Goal: Check status

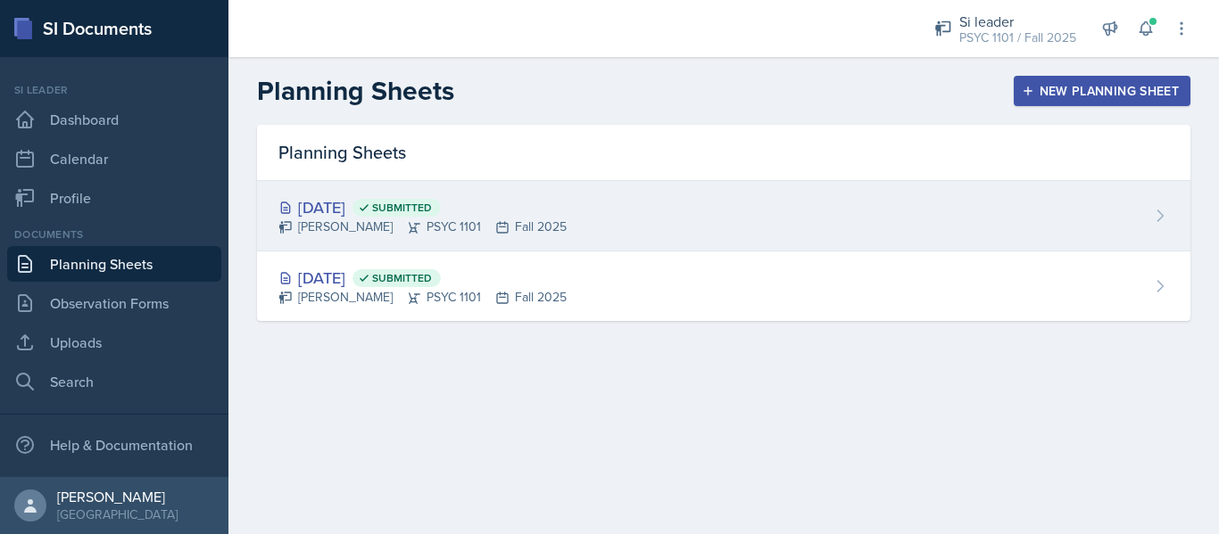
click at [530, 222] on div "[DATE] Submitted [PERSON_NAME] PSYC 1101 Fall 2025" at bounding box center [723, 216] width 933 height 70
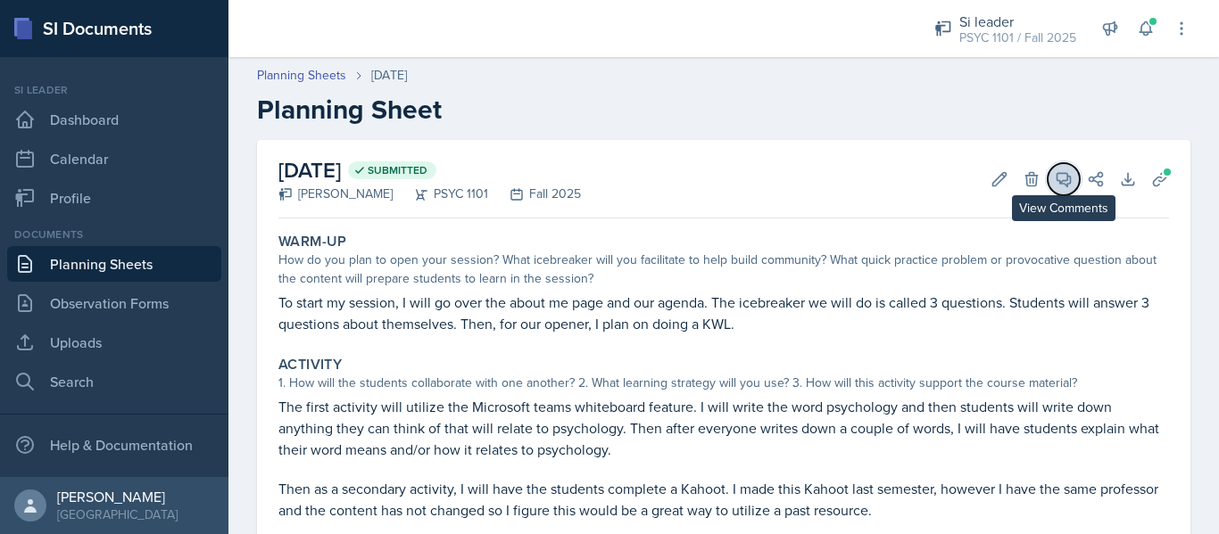
click at [1055, 182] on icon at bounding box center [1064, 179] width 18 height 18
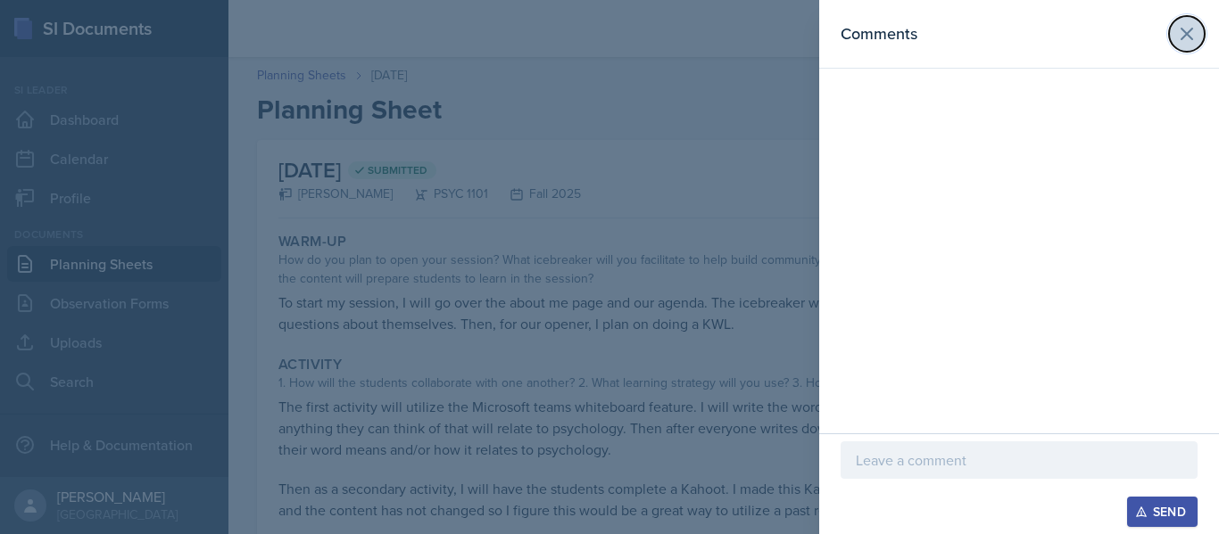
click at [1172, 27] on button at bounding box center [1187, 34] width 36 height 36
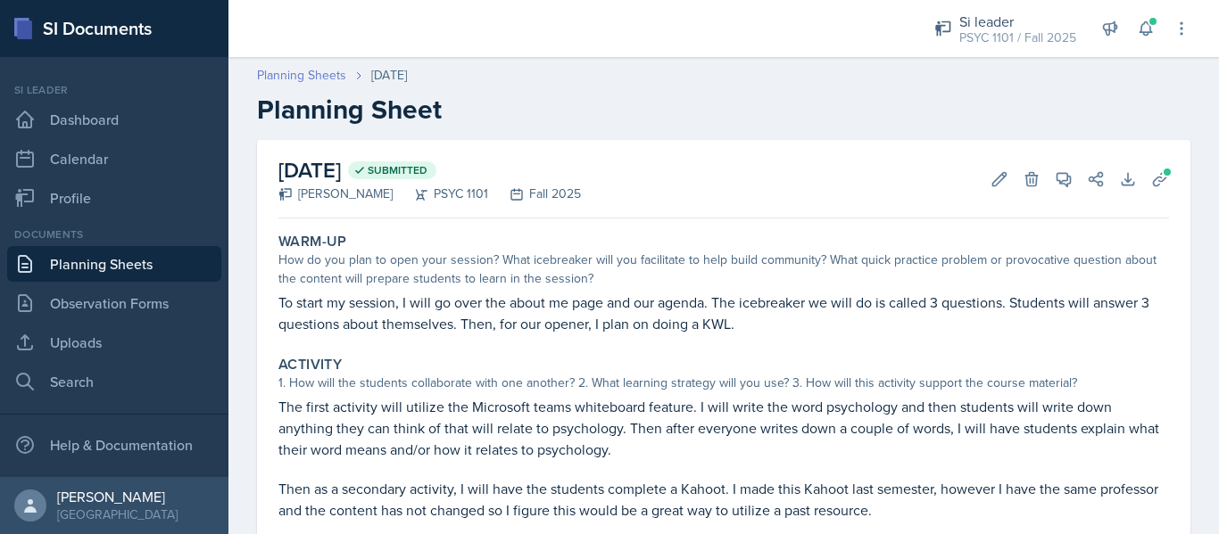
click at [292, 78] on link "Planning Sheets" at bounding box center [301, 75] width 89 height 19
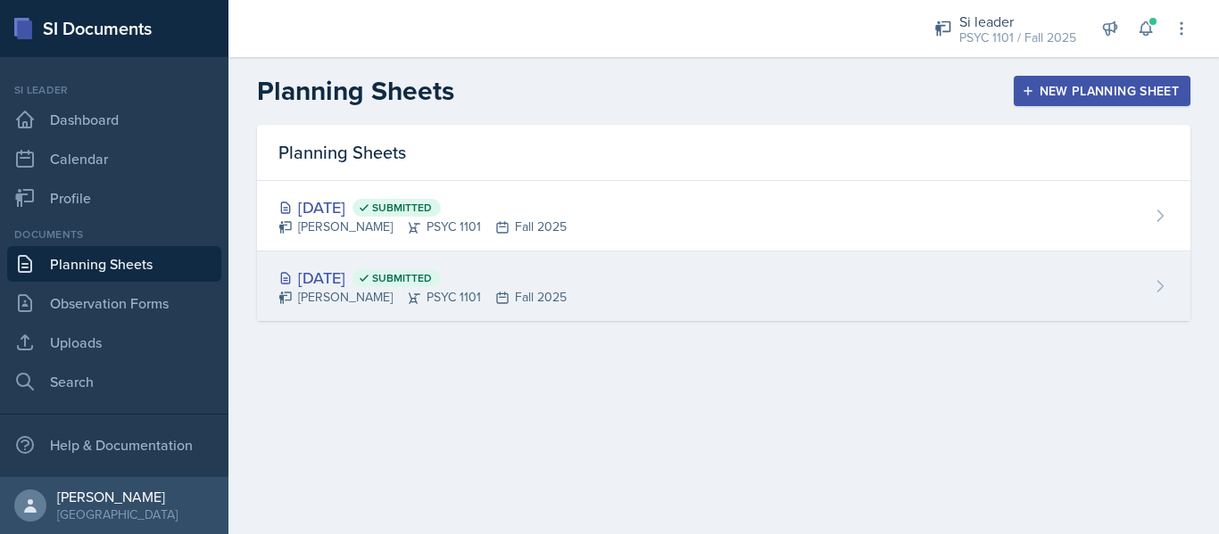
click at [342, 286] on div "[DATE] Submitted" at bounding box center [422, 278] width 288 height 24
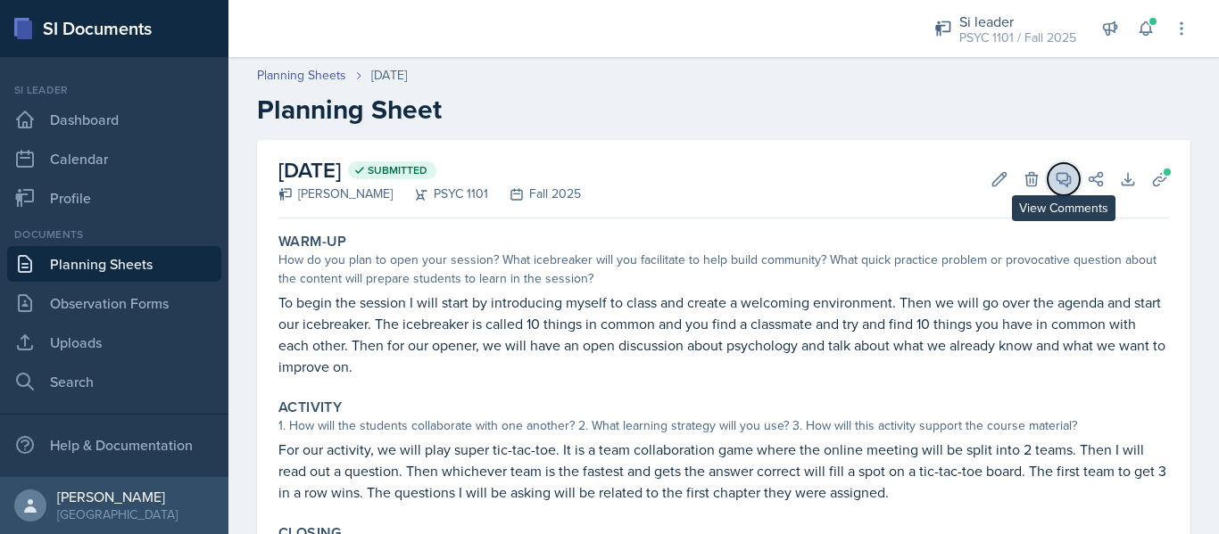
click at [1055, 181] on icon at bounding box center [1064, 179] width 18 height 18
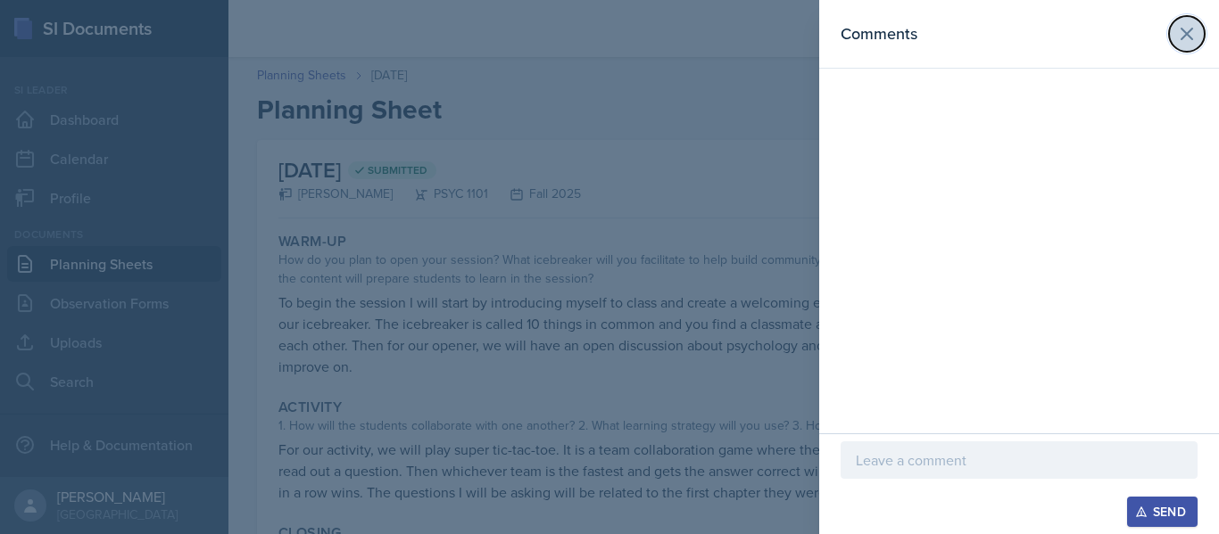
click at [1186, 44] on icon at bounding box center [1186, 33] width 21 height 21
